Goal: Find specific page/section: Find specific page/section

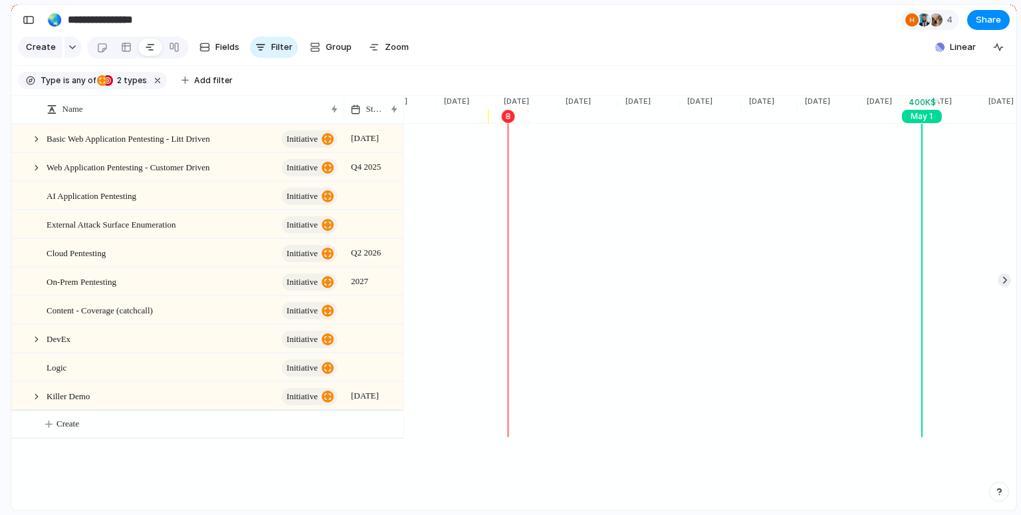
scroll to position [0, 2094]
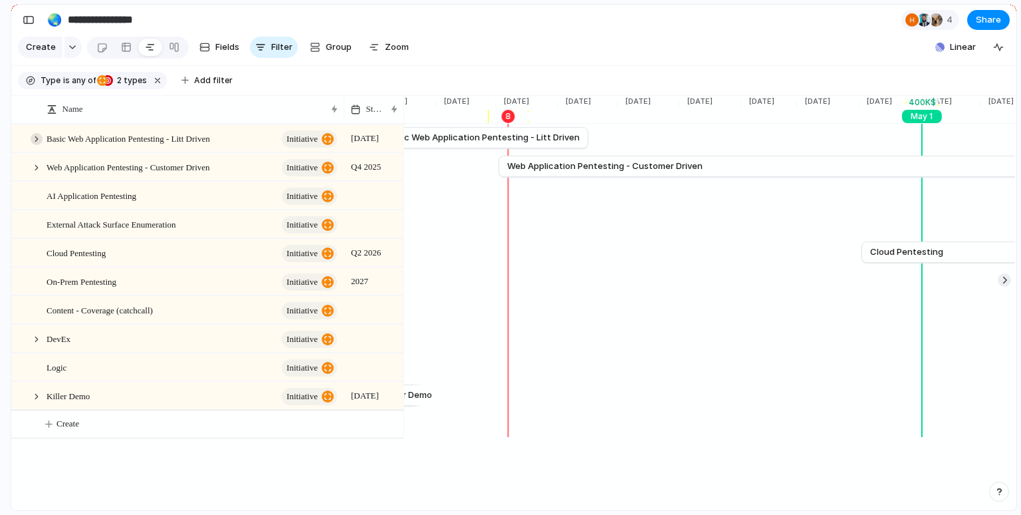
click at [39, 140] on div at bounding box center [37, 139] width 12 height 12
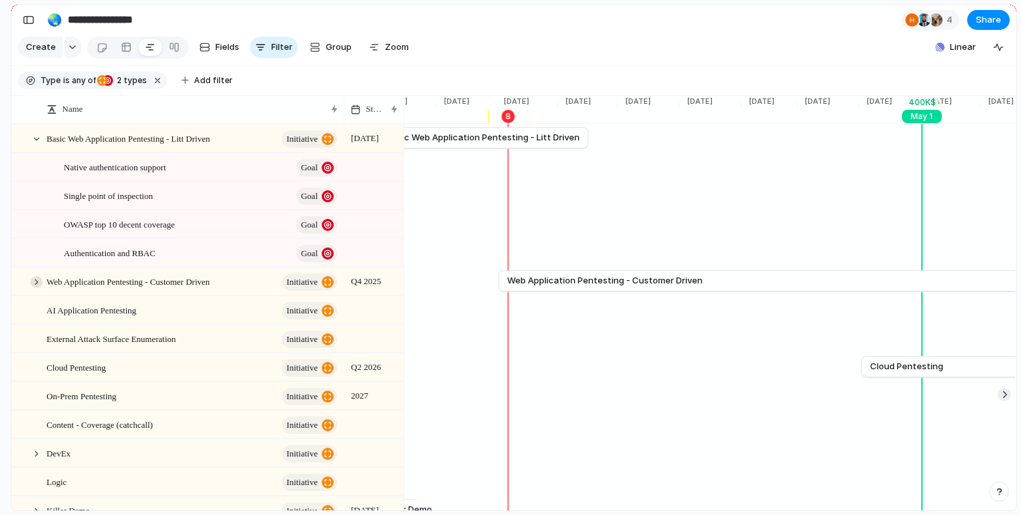
click at [35, 282] on div at bounding box center [37, 282] width 12 height 12
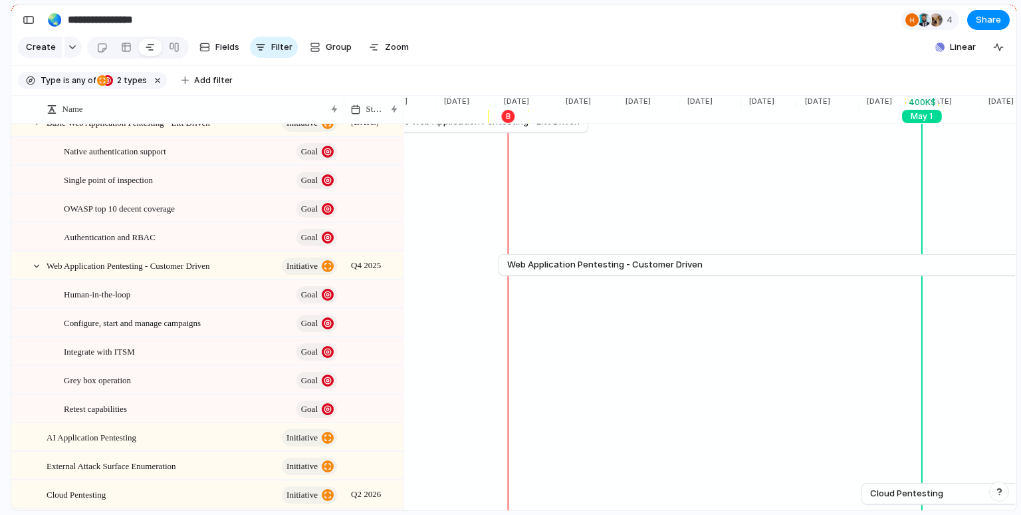
scroll to position [27, 0]
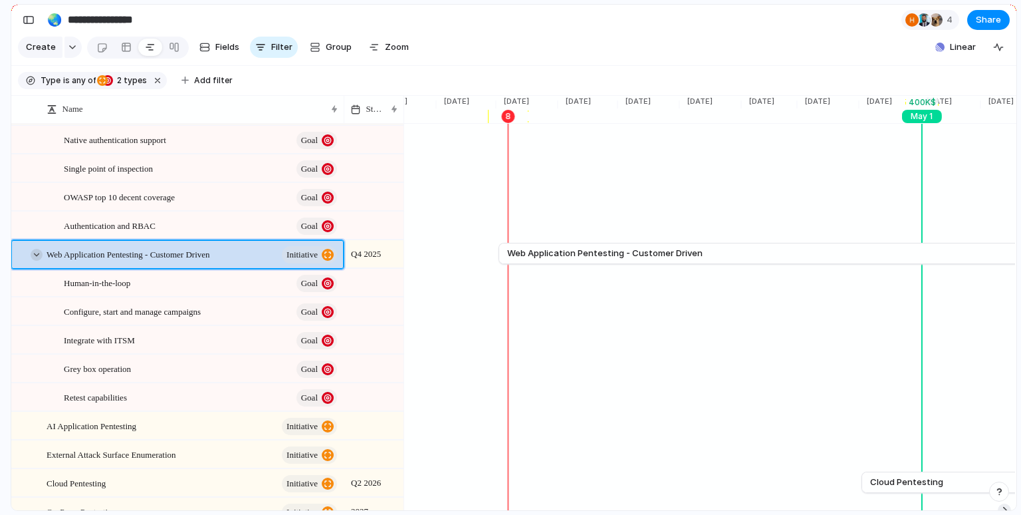
click at [31, 252] on div at bounding box center [37, 255] width 12 height 12
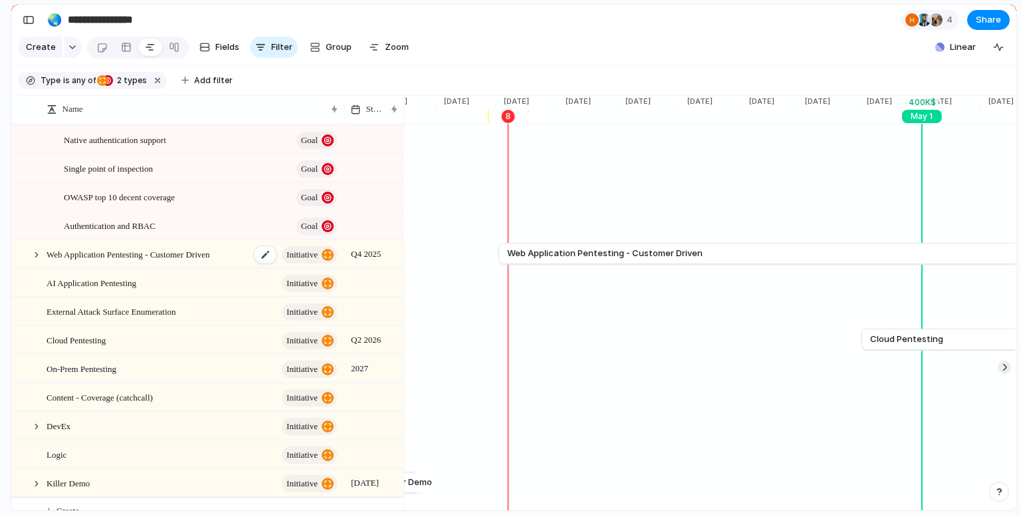
scroll to position [0, 0]
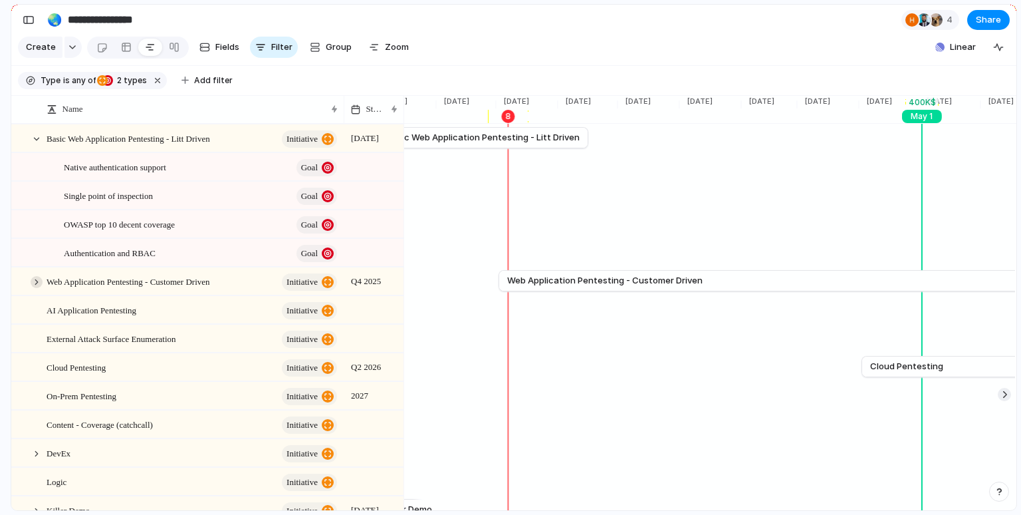
click at [39, 281] on div at bounding box center [37, 282] width 12 height 12
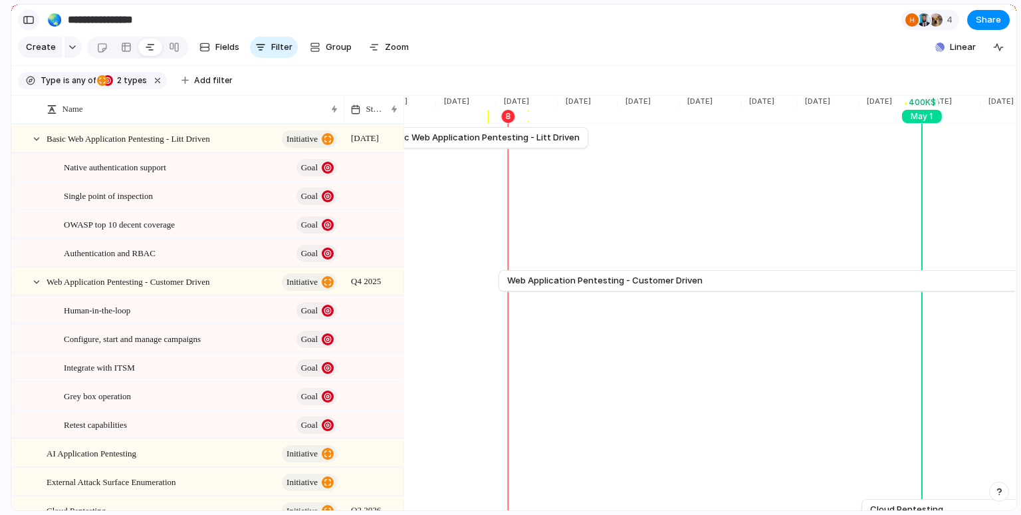
click at [34, 16] on div "button" at bounding box center [29, 19] width 12 height 9
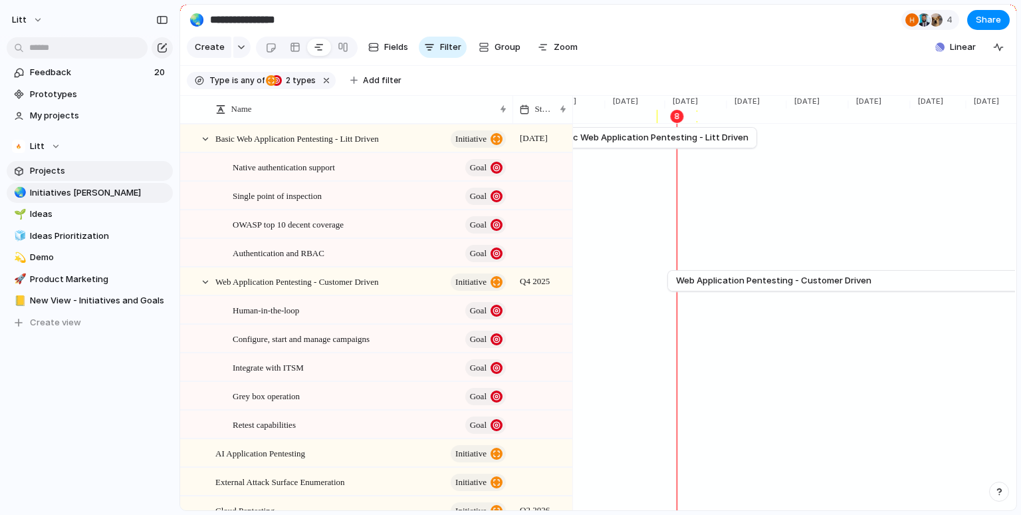
click at [67, 168] on span "Projects" at bounding box center [99, 170] width 138 height 13
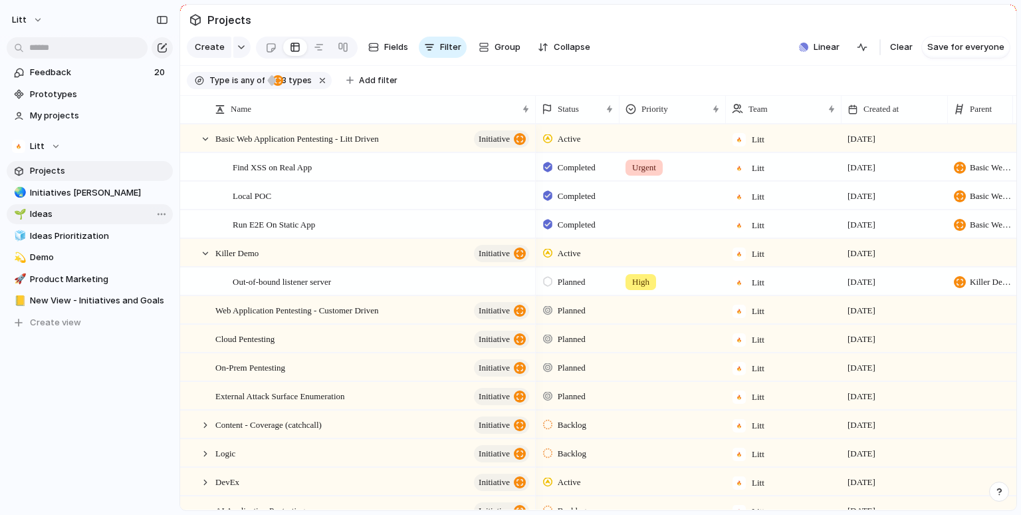
click at [66, 217] on span "Ideas" at bounding box center [99, 213] width 138 height 13
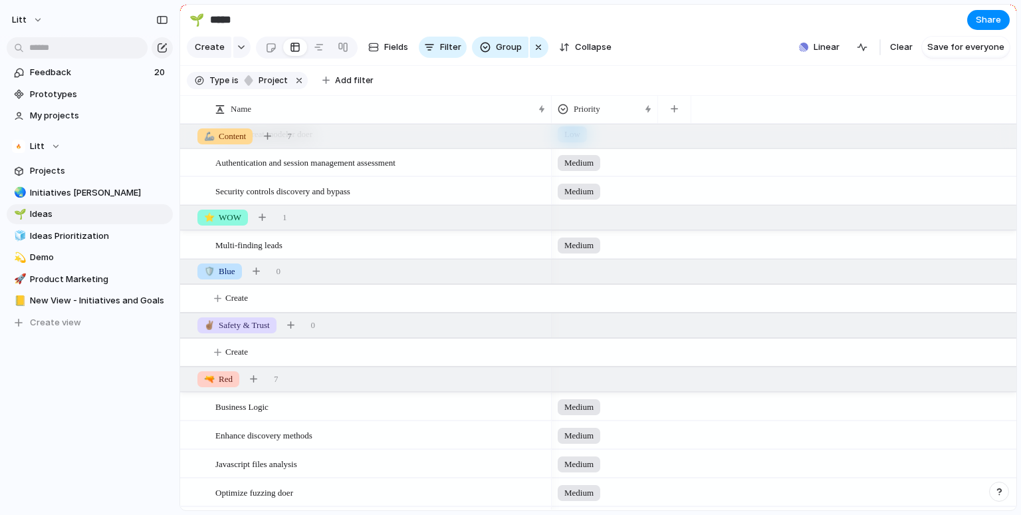
scroll to position [469, 0]
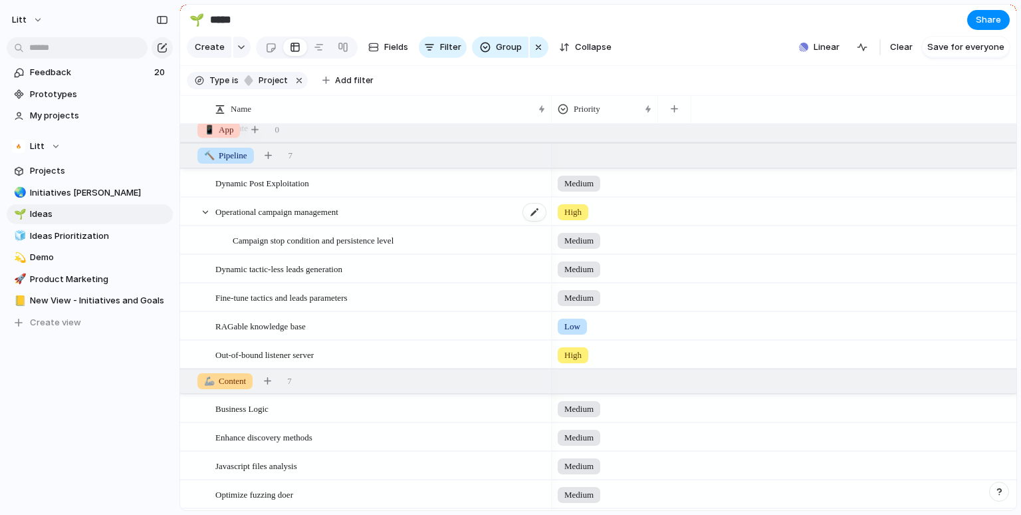
click at [313, 213] on span "Operational campaign management" at bounding box center [276, 210] width 123 height 15
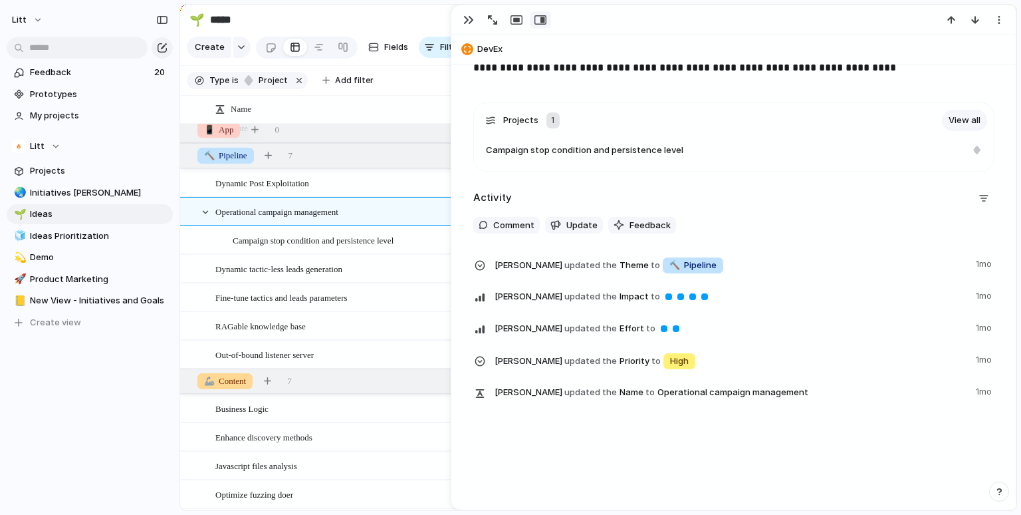
click at [356, 237] on span "Campaign stop condition and persistence level" at bounding box center [313, 239] width 161 height 15
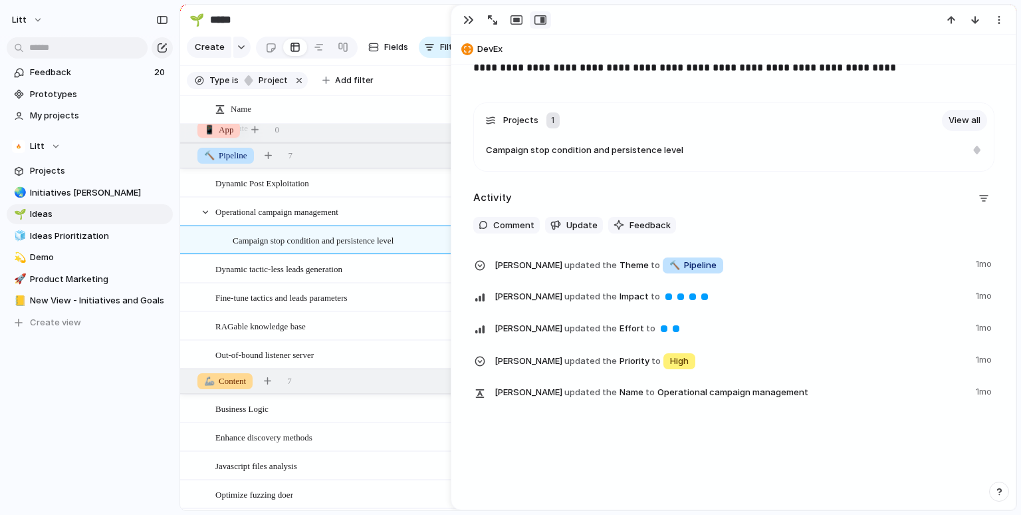
type textarea "**********"
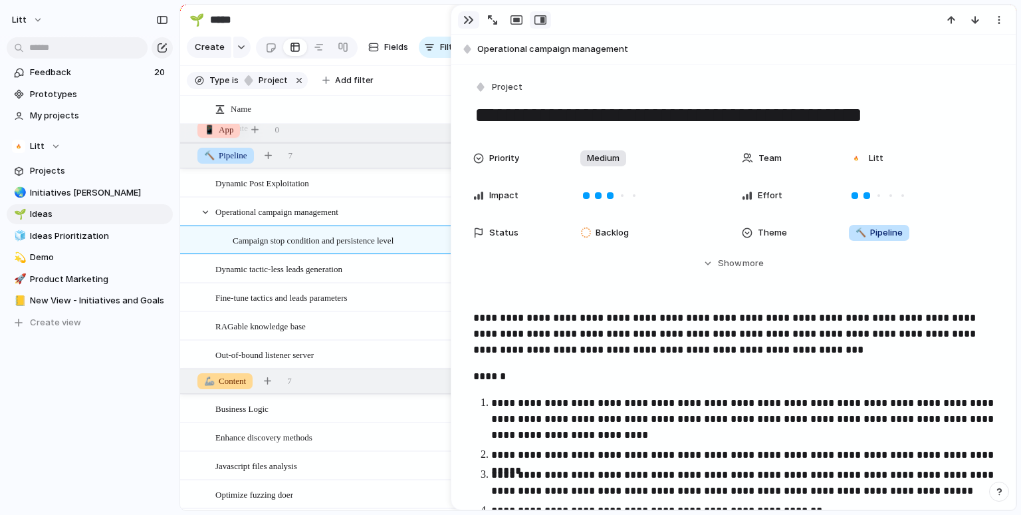
click at [469, 17] on div "button" at bounding box center [468, 20] width 11 height 11
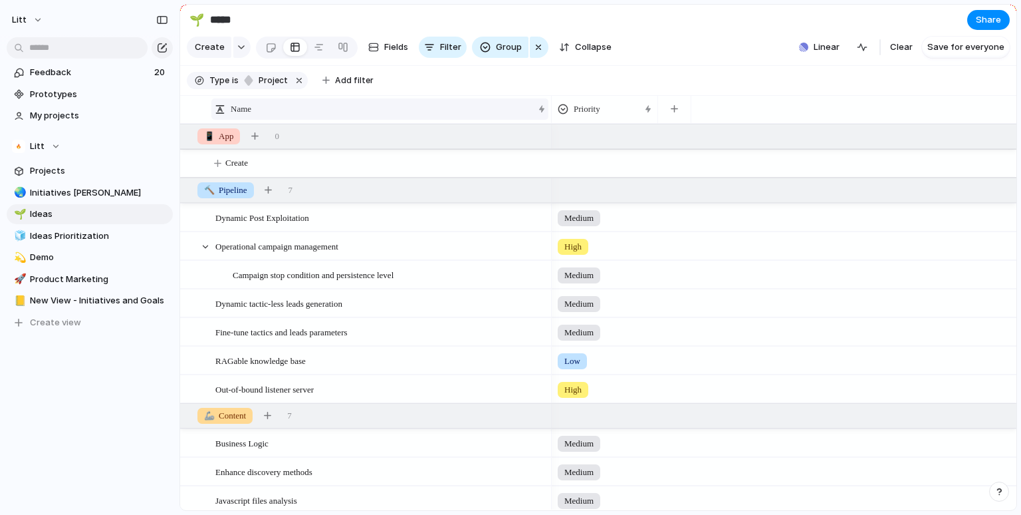
click at [243, 110] on span "Name" at bounding box center [241, 108] width 21 height 13
click at [262, 86] on div "Sort ascending Sort descending" at bounding box center [510, 257] width 1021 height 515
click at [264, 86] on button "project" at bounding box center [265, 80] width 51 height 15
click at [309, 199] on span "Idea" at bounding box center [315, 196] width 18 height 13
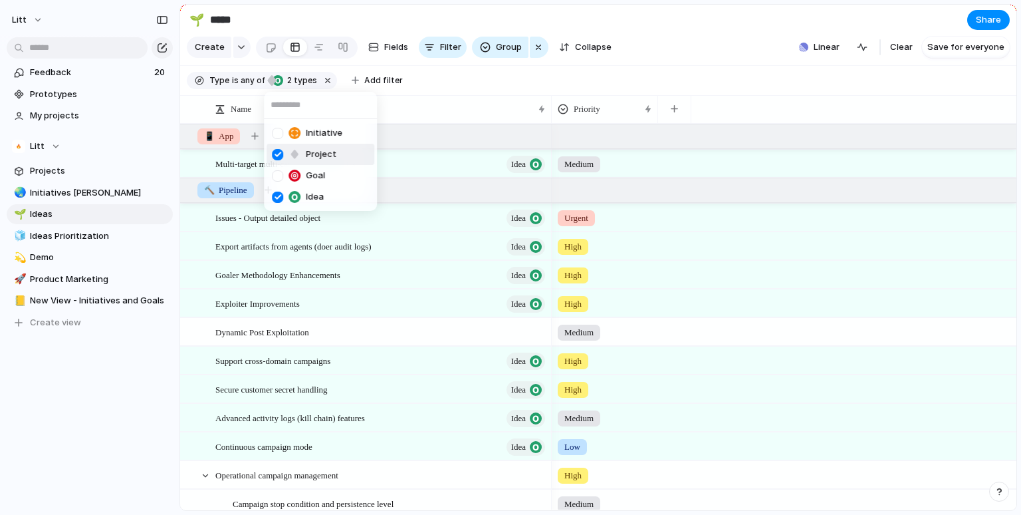
click at [441, 124] on div "Initiative Project Goal Idea" at bounding box center [510, 257] width 1021 height 515
click at [363, 301] on div "Exploiter Improvements Idea" at bounding box center [381, 303] width 332 height 27
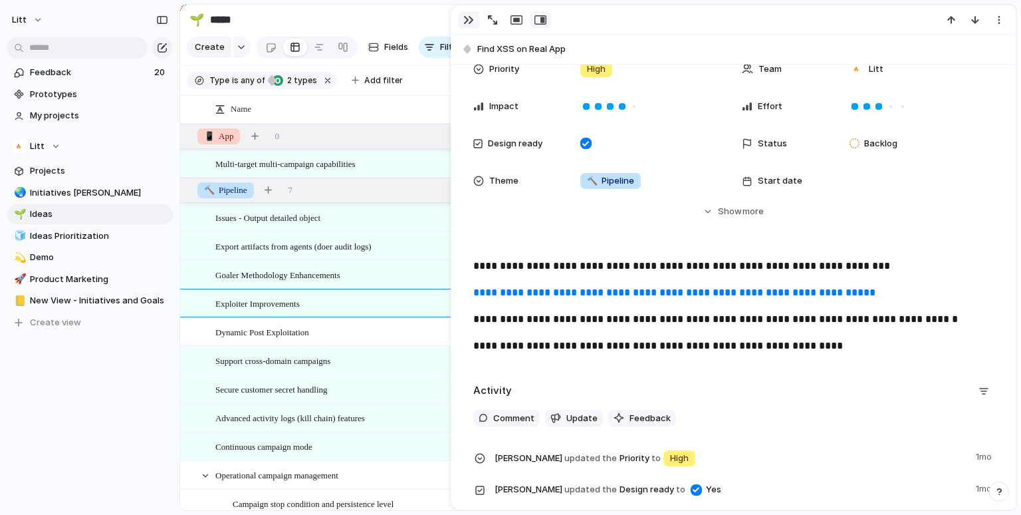
click at [470, 18] on div "button" at bounding box center [468, 20] width 11 height 11
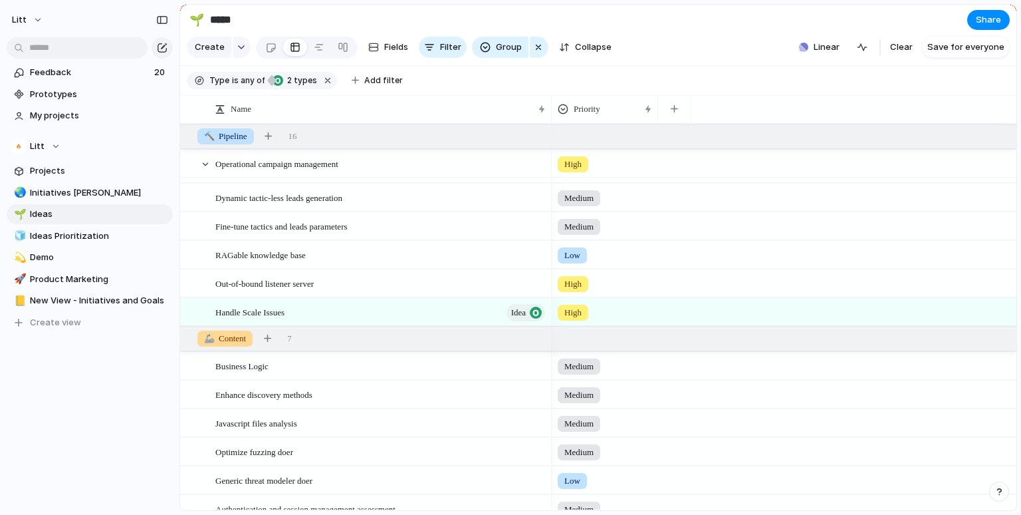
scroll to position [349, 0]
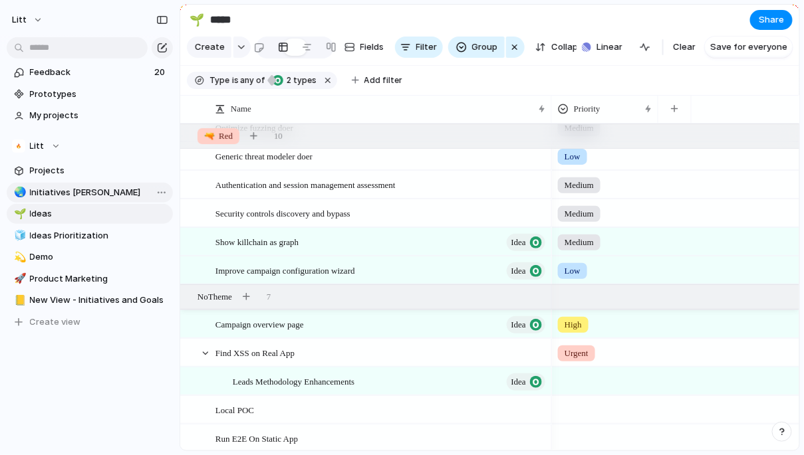
click at [109, 198] on span "Initiatives [PERSON_NAME]" at bounding box center [99, 192] width 138 height 13
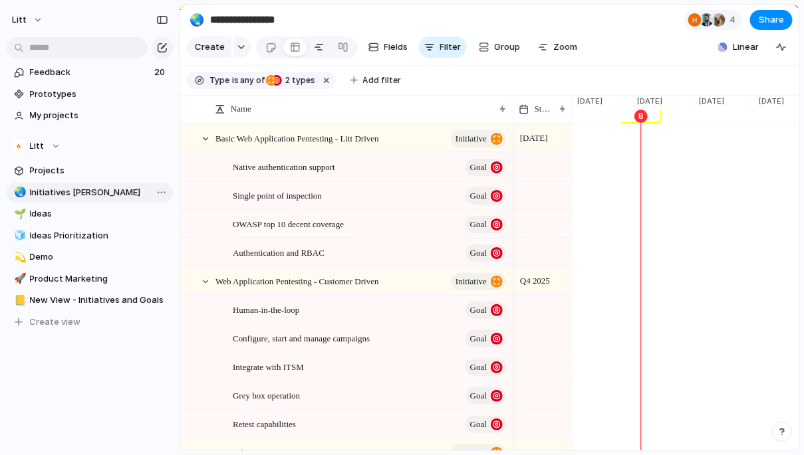
type input "**********"
click at [205, 137] on div at bounding box center [205, 139] width 12 height 12
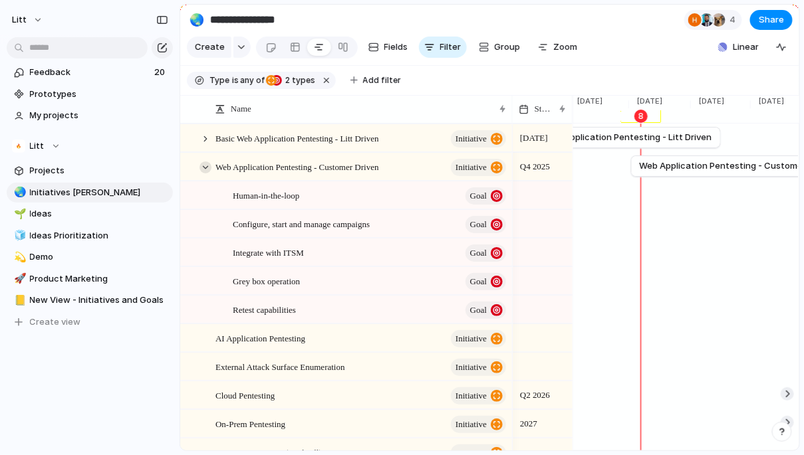
click at [200, 169] on div at bounding box center [205, 168] width 12 height 12
